Goal: Task Accomplishment & Management: Use online tool/utility

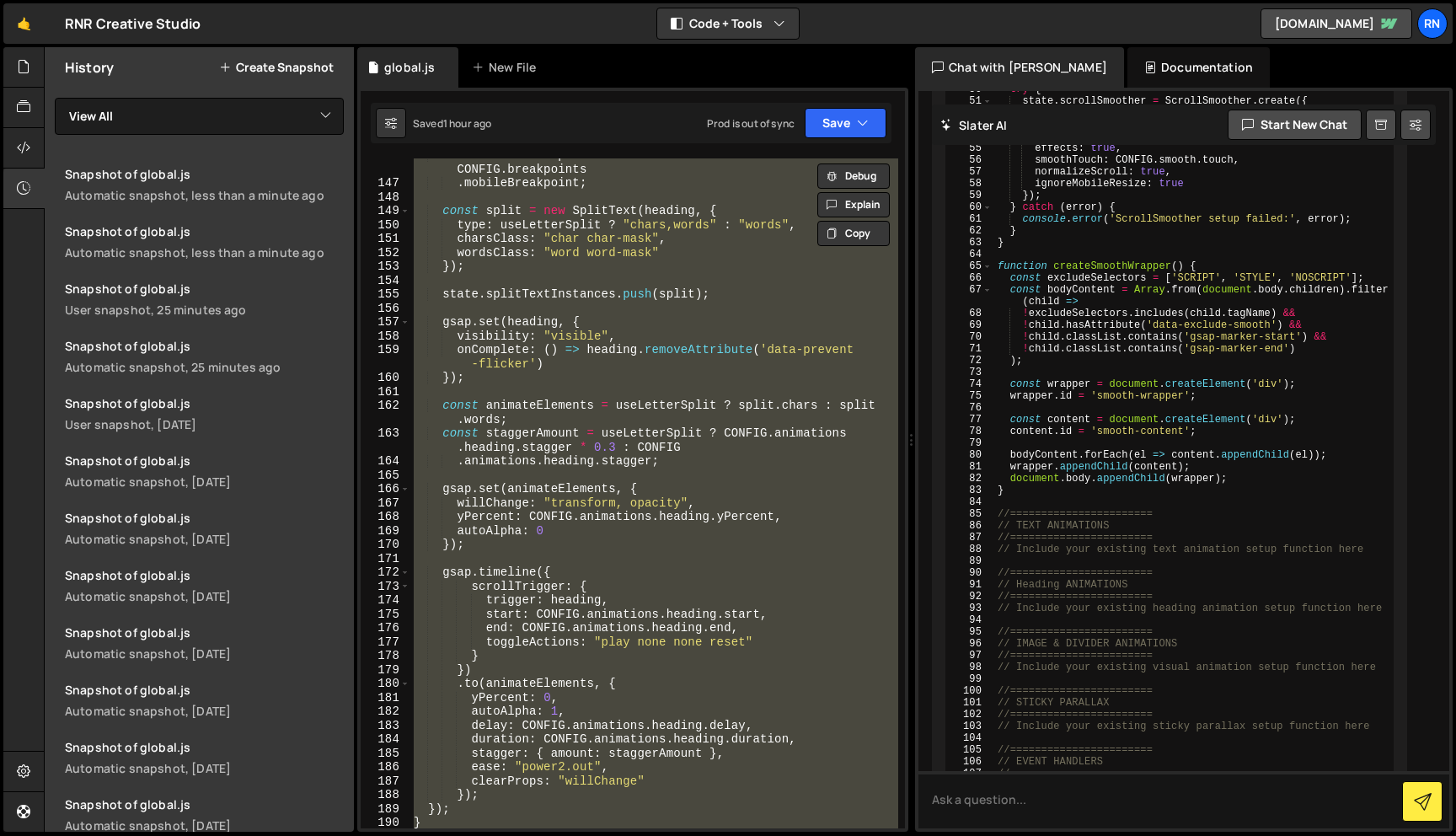
scroll to position [2162, 0]
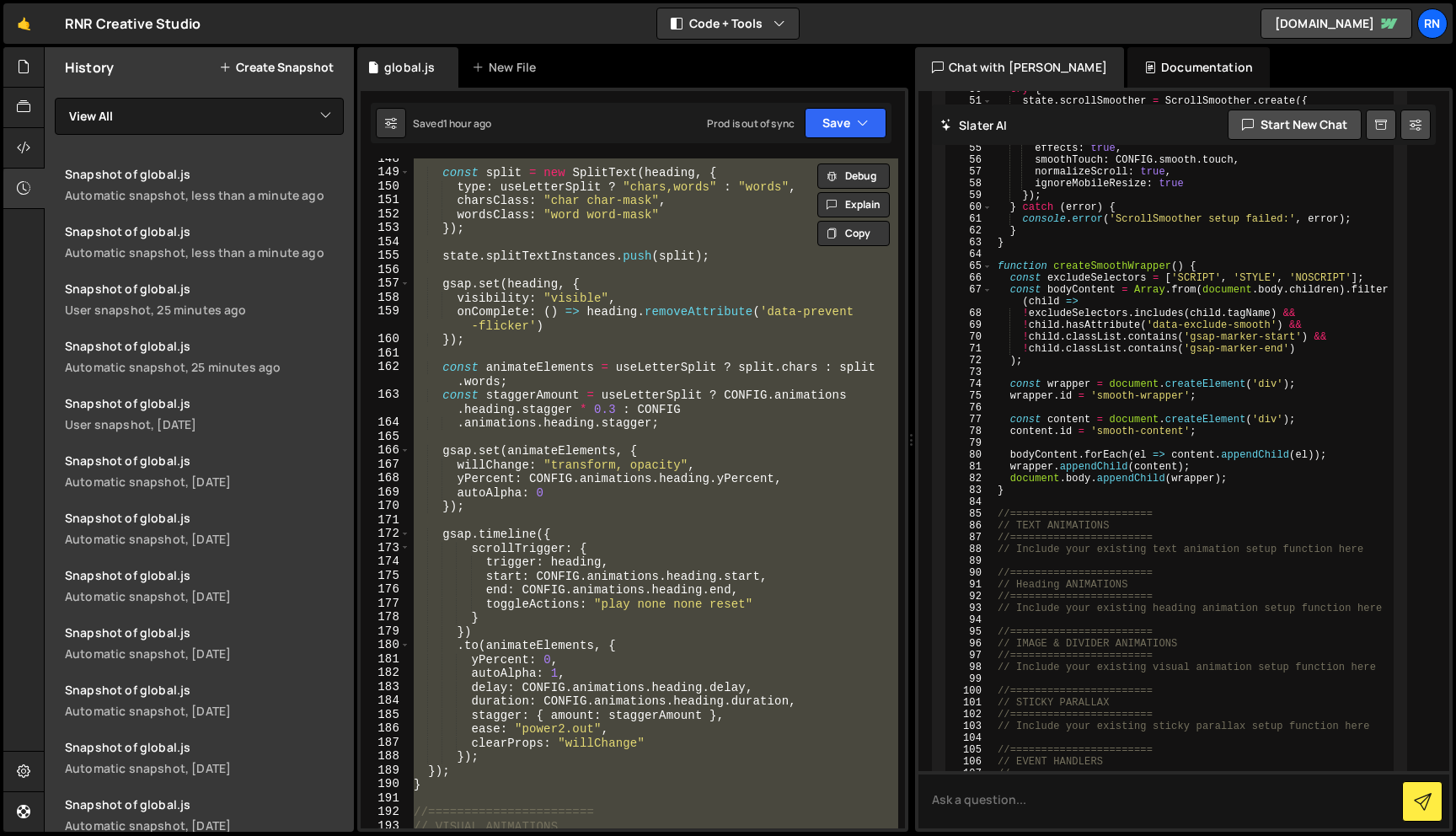
click at [578, 401] on div "const split = new SplitText ( heading , { type : useLetterSplit ? "chars,words"…" at bounding box center [654, 493] width 488 height 670
type textarea "const staggerAmount = useLetterSplit ? CONFIG.animations.heading.stagger * 0.3 …"
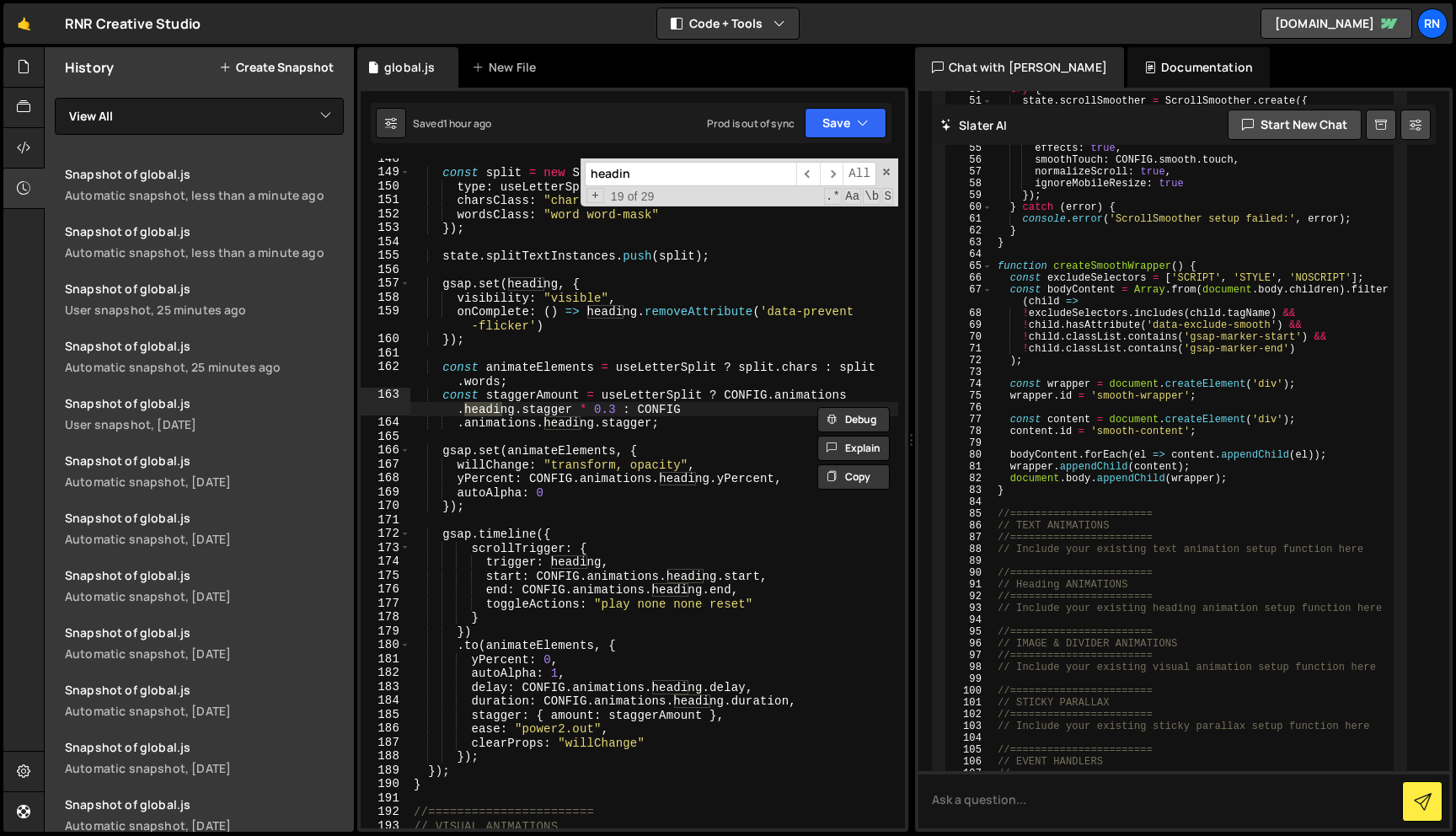
type input "heading"
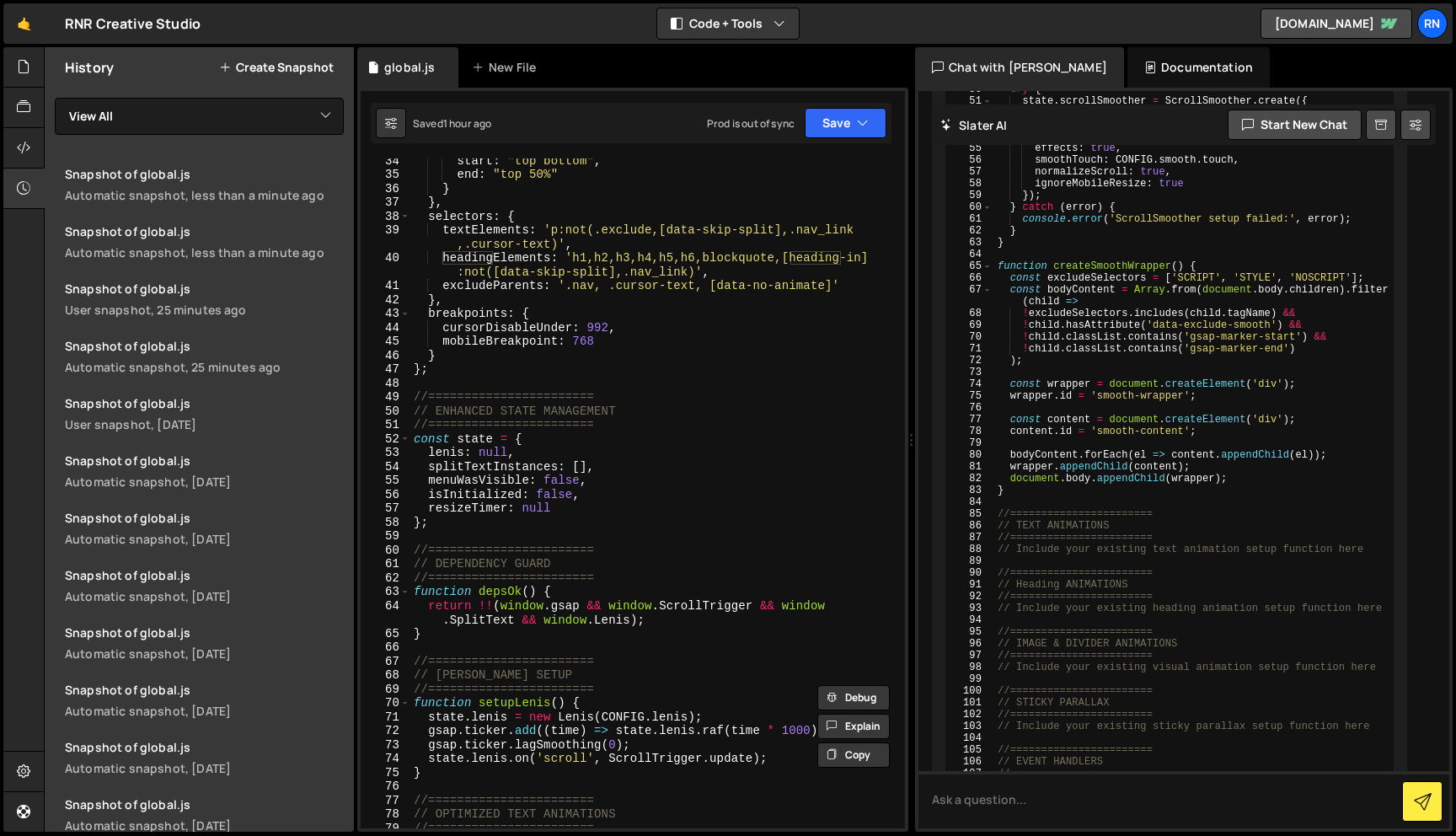
scroll to position [0, 0]
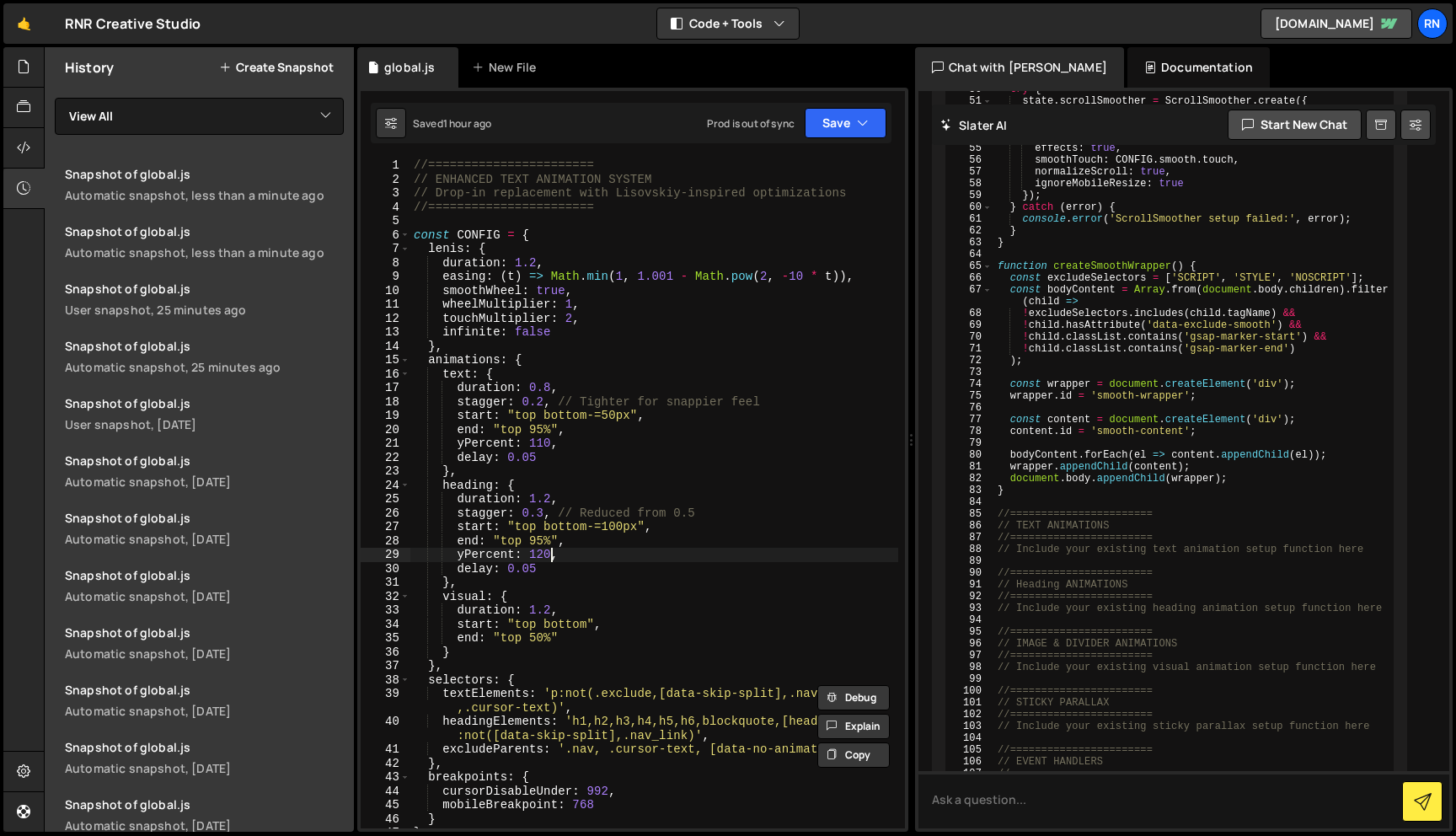
click at [552, 554] on div "//======================= // ENHANCED TEXT ANIMATION SYSTEM // Drop-in replacem…" at bounding box center [654, 507] width 488 height 698
click at [829, 110] on button "Save" at bounding box center [845, 123] width 82 height 31
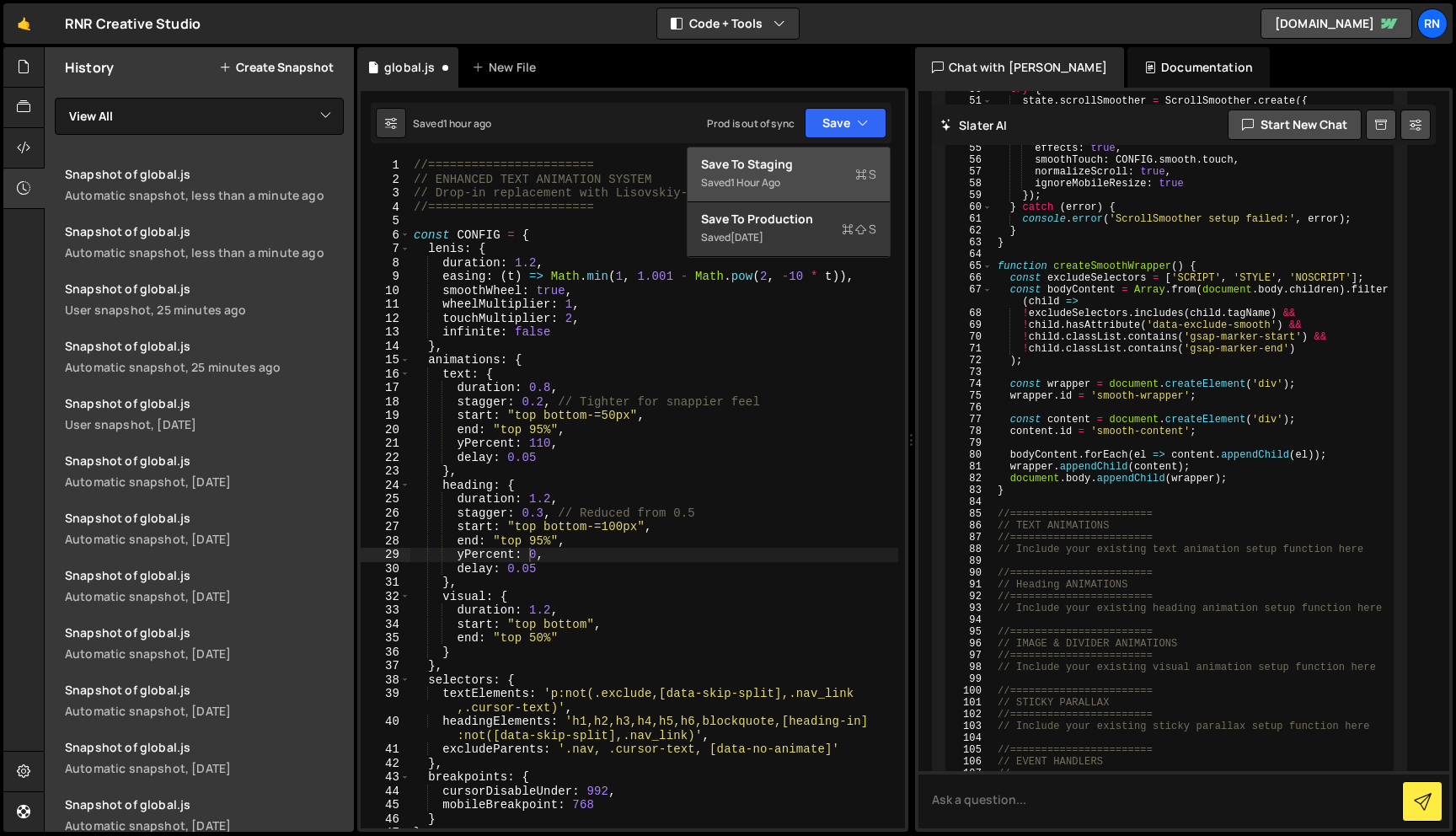
click at [819, 153] on button "Save to Staging S Saved 1 hour ago" at bounding box center [788, 175] width 202 height 55
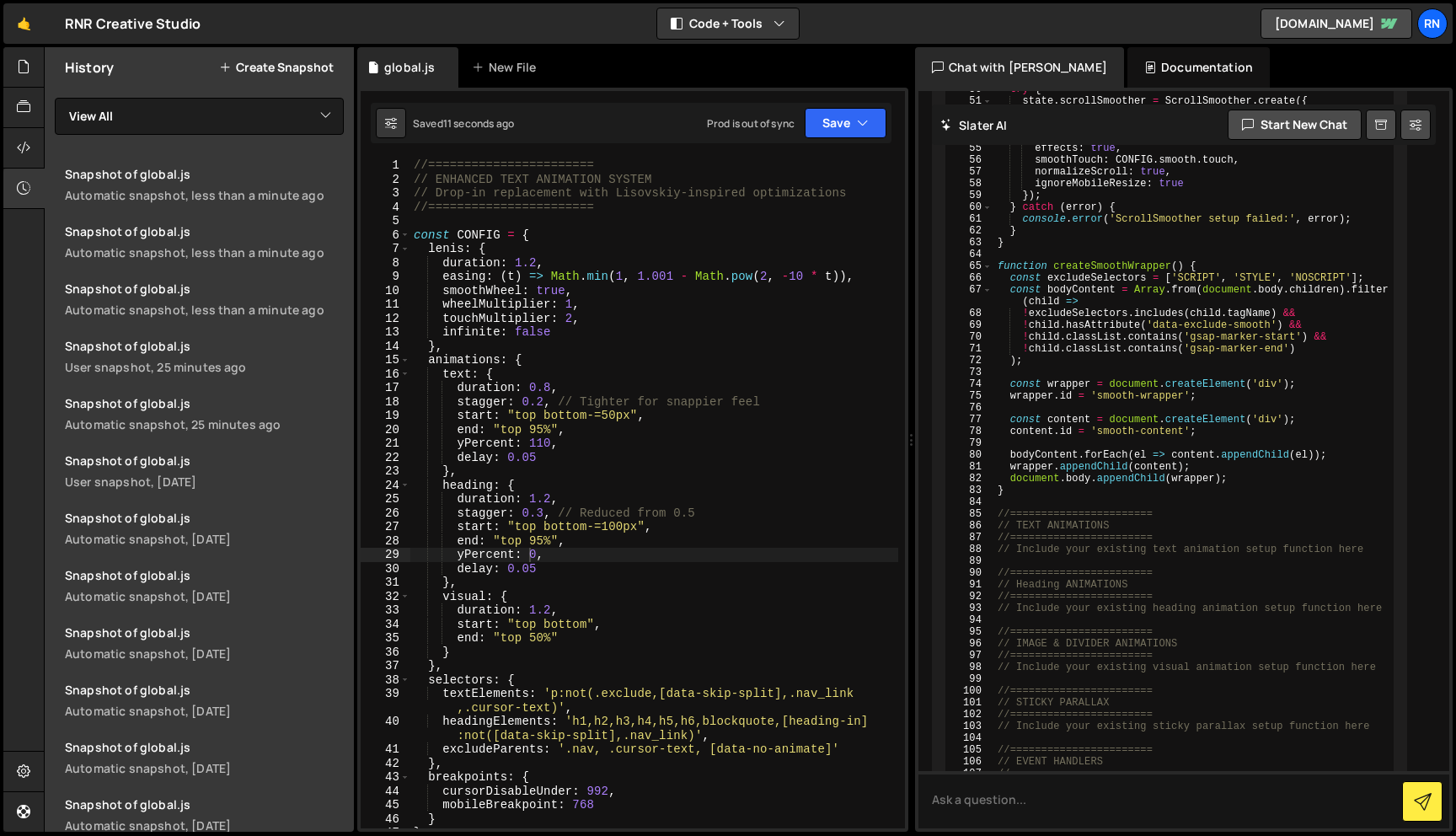
click at [550, 501] on div "//======================= // ENHANCED TEXT ANIMATION SYSTEM // Drop-in replacem…" at bounding box center [654, 507] width 488 height 698
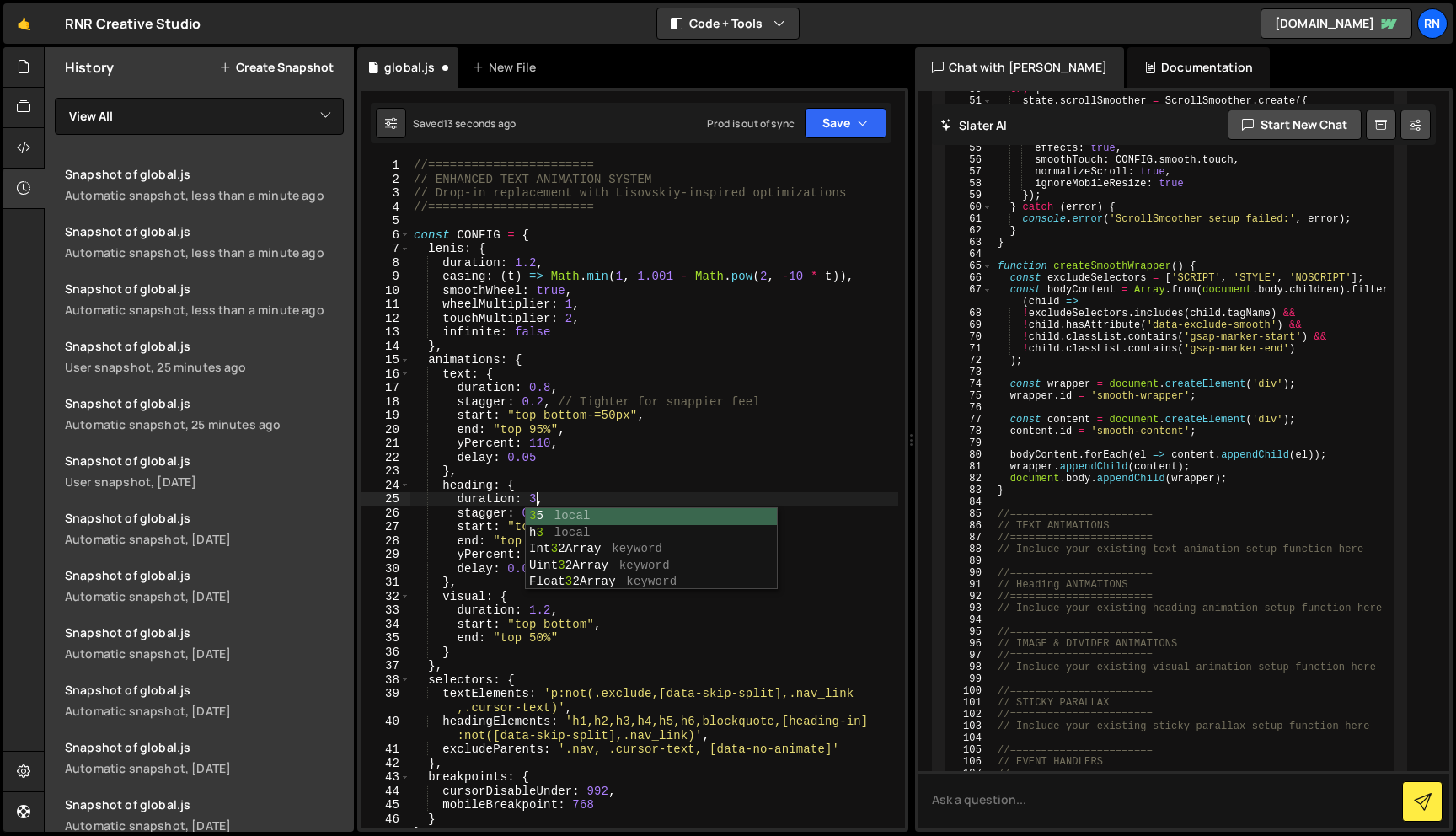
scroll to position [0, 7]
click at [857, 123] on icon "button" at bounding box center [863, 123] width 12 height 17
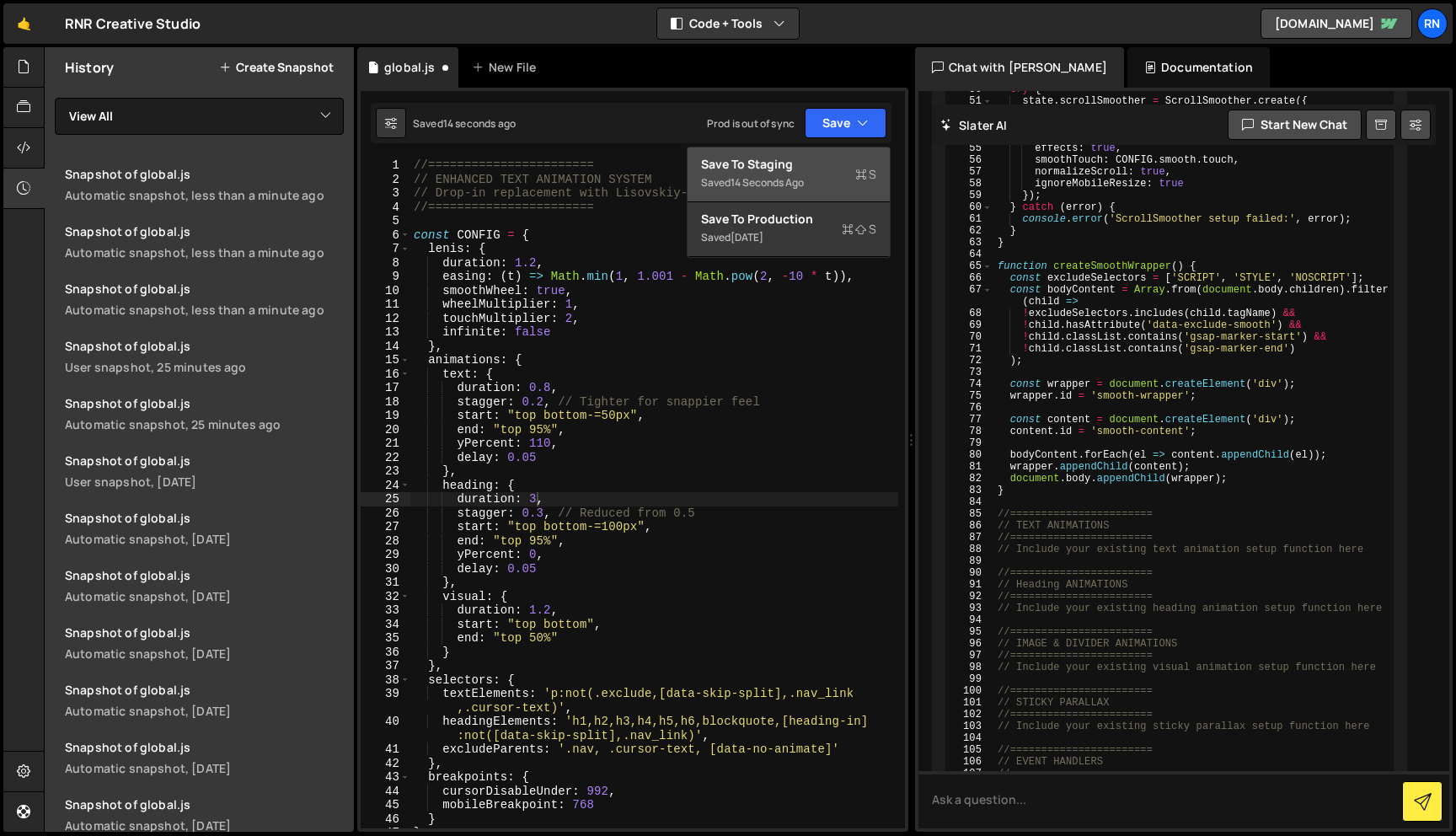
click at [824, 163] on div "Save to Staging S" at bounding box center [788, 164] width 176 height 17
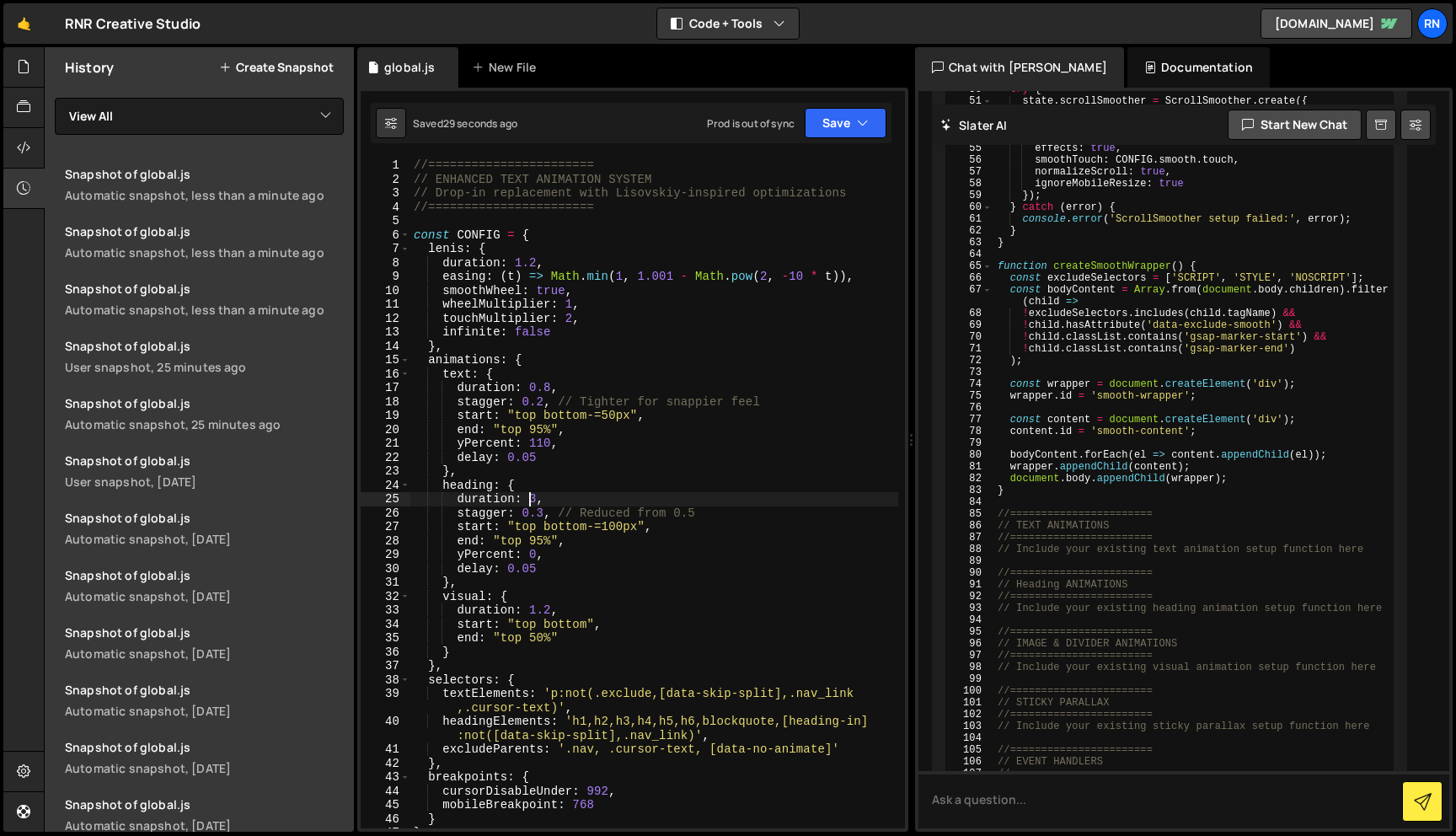
click at [528, 501] on div "//======================= // ENHANCED TEXT ANIMATION SYSTEM // Drop-in replacem…" at bounding box center [654, 507] width 488 height 698
click at [750, 294] on div "//======================= // ENHANCED TEXT ANIMATION SYSTEM // Drop-in replacem…" at bounding box center [654, 507] width 488 height 698
type textarea "smoothWheel: true,"
click at [823, 133] on button "Save" at bounding box center [845, 123] width 82 height 31
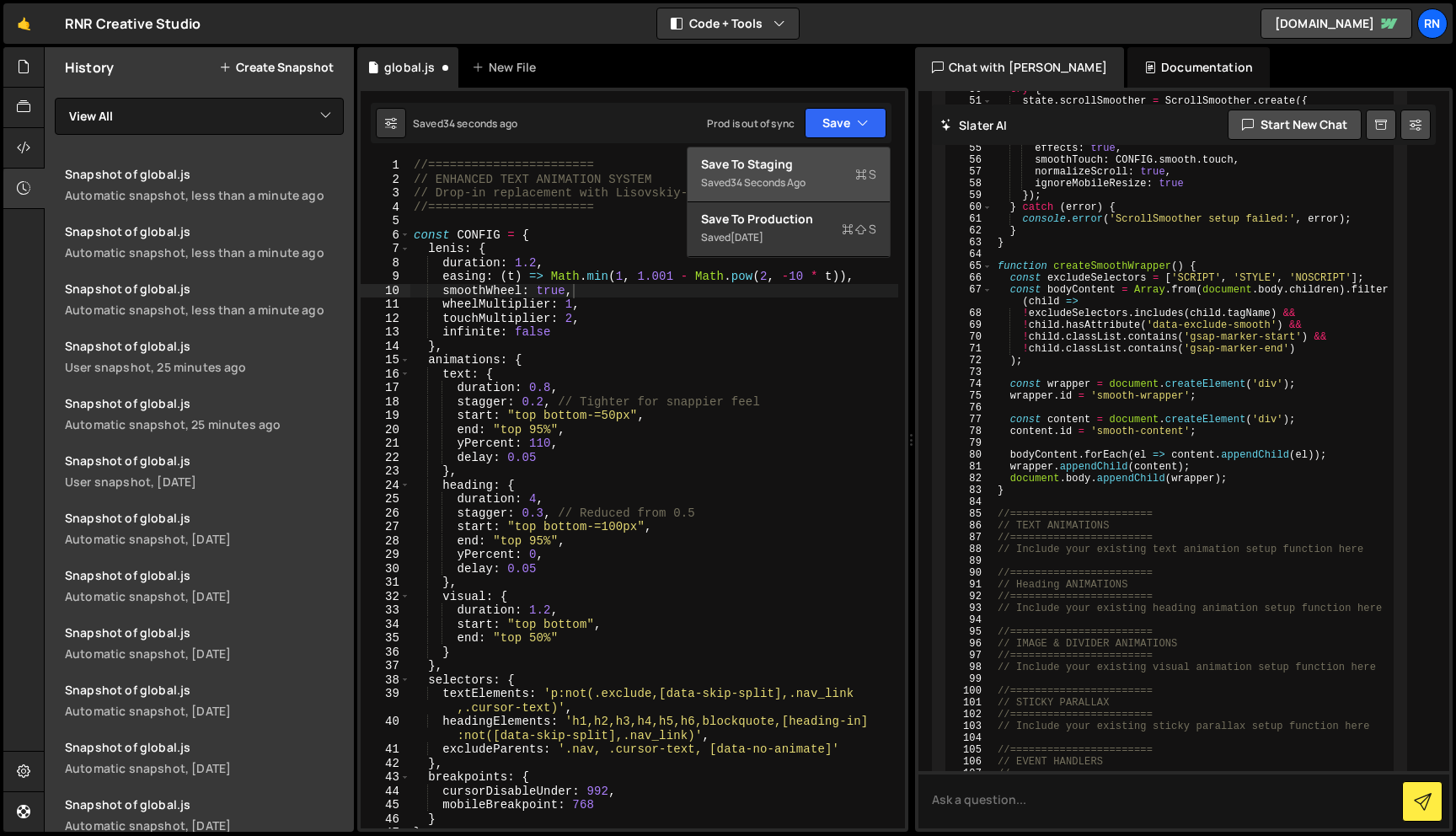
click at [822, 179] on div "Saved 34 seconds ago" at bounding box center [788, 183] width 176 height 20
